Goal: Obtain resource: Obtain resource

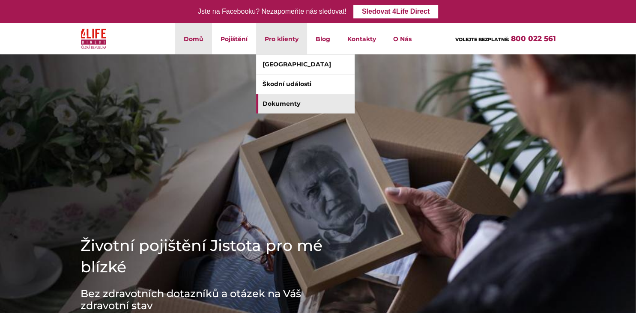
click at [273, 107] on link "Dokumenty" at bounding box center [305, 103] width 99 height 19
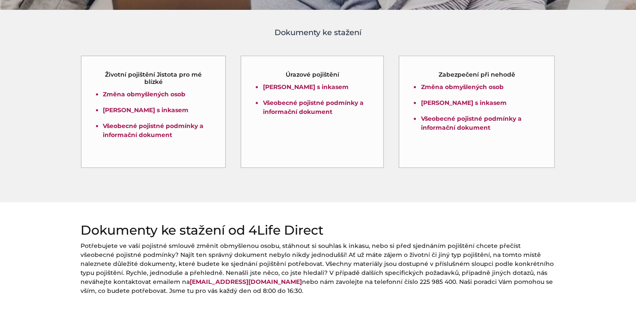
scroll to position [268, 0]
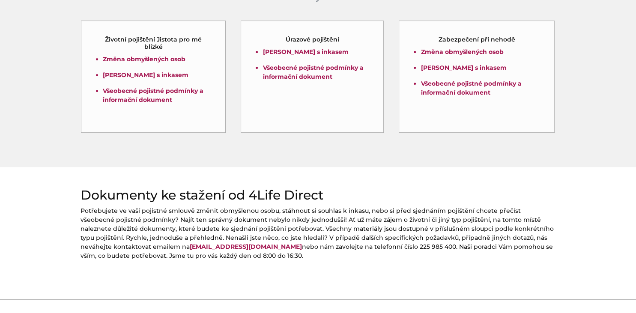
click at [179, 121] on div "Životní pojištění Jistota pro mé blízké Změna obmyšlených osob [PERSON_NAME] s …" at bounding box center [153, 77] width 145 height 112
click at [172, 44] on h5 "Životní pojištění Jistota pro mé blízké" at bounding box center [153, 43] width 114 height 15
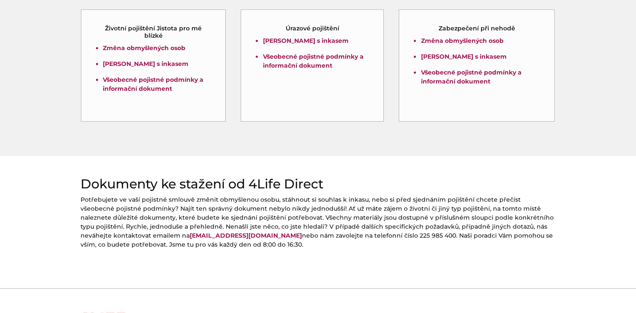
scroll to position [280, 0]
click at [136, 27] on h5 "Životní pojištění Jistota pro mé blízké" at bounding box center [153, 31] width 114 height 15
click at [177, 97] on div "Změna obmyšlených osob Souhlas s inkasem Všeobecné pojistné podmínky a informač…" at bounding box center [153, 72] width 114 height 58
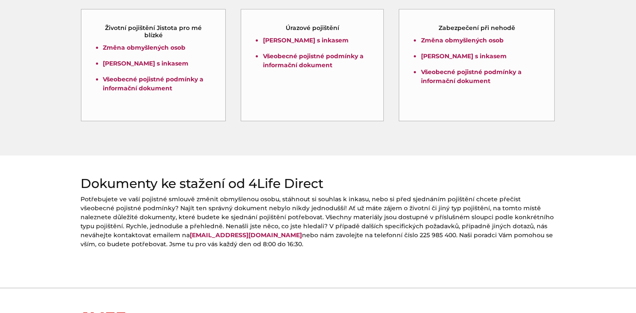
click at [177, 97] on div "Změna obmyšlených osob Souhlas s inkasem Všeobecné pojistné podmínky a informač…" at bounding box center [153, 72] width 114 height 58
click at [250, 189] on h2 "Dokumenty ke stažení od 4Life Direct" at bounding box center [319, 183] width 476 height 15
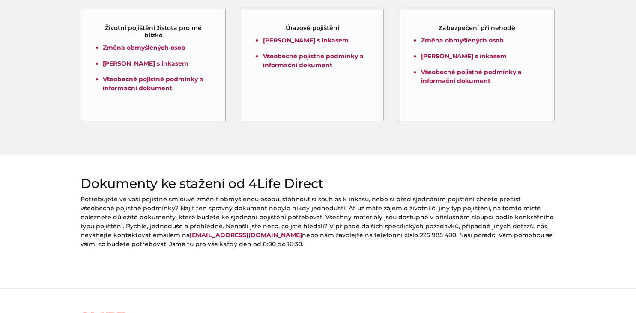
click at [220, 231] on p "Potřebujete ve vaší pojistné smlouvě změnit obmyšlenou osobu, stáhnout si souhl…" at bounding box center [319, 222] width 476 height 54
click at [190, 232] on link "[EMAIL_ADDRESS][DOMAIN_NAME]" at bounding box center [246, 235] width 112 height 8
click at [205, 264] on div at bounding box center [318, 272] width 636 height 32
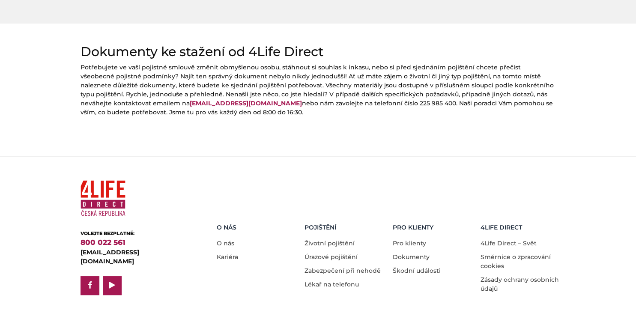
scroll to position [412, 0]
click at [417, 253] on link "Dokumenty" at bounding box center [411, 257] width 37 height 8
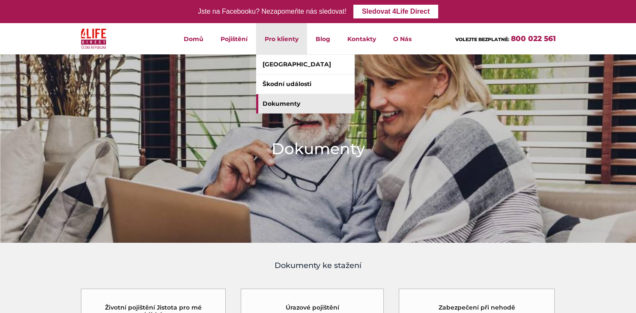
click at [293, 38] on li "Pro klienty Klientské centrum Škodní události Dokumenty" at bounding box center [281, 38] width 51 height 31
drag, startPoint x: 284, startPoint y: 39, endPoint x: 270, endPoint y: 44, distance: 14.6
click at [270, 44] on li "Pro klienty Klientské centrum Škodní události Dokumenty" at bounding box center [281, 38] width 51 height 31
click at [284, 107] on link "Dokumenty" at bounding box center [305, 103] width 99 height 19
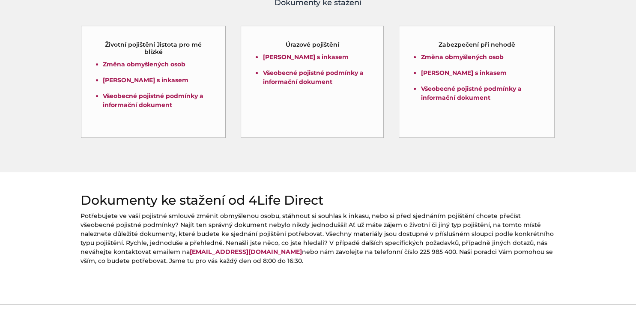
scroll to position [266, 0]
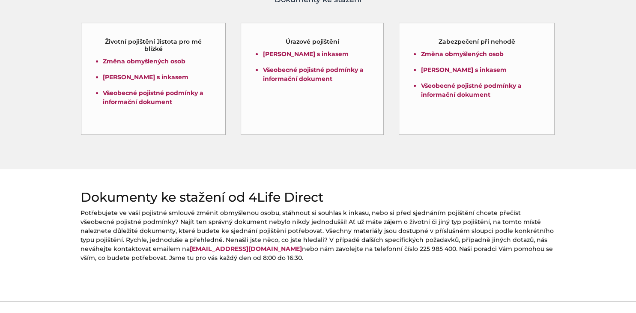
click at [221, 75] on div "Životní pojištění Jistota pro mé blízké Změna obmyšlených osob [PERSON_NAME] s …" at bounding box center [153, 79] width 145 height 112
click at [168, 97] on p "Všeobecné pojistné podmínky a informační dokument" at bounding box center [157, 98] width 108 height 18
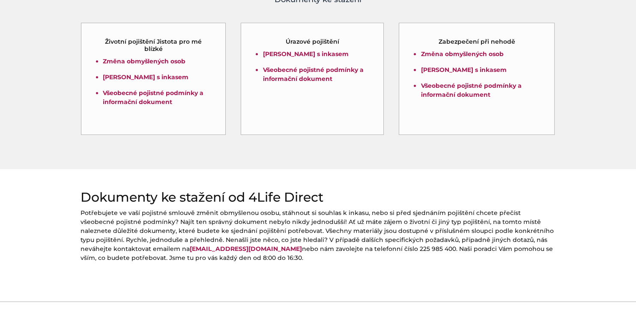
click at [168, 97] on p "Všeobecné pojistné podmínky a informační dokument" at bounding box center [157, 98] width 108 height 18
click at [132, 93] on link "Všeobecné pojistné podmínky a informační dokument" at bounding box center [153, 97] width 101 height 17
